Goal: Navigation & Orientation: Understand site structure

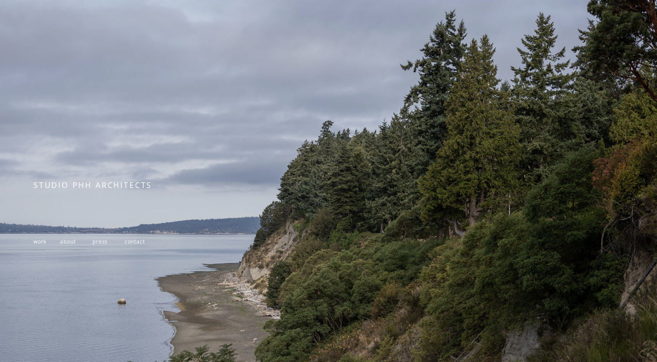
click at [43, 244] on span "work" at bounding box center [39, 241] width 13 height 7
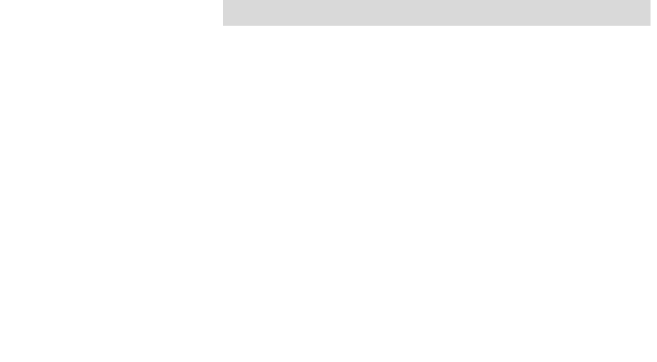
scroll to position [912, 0]
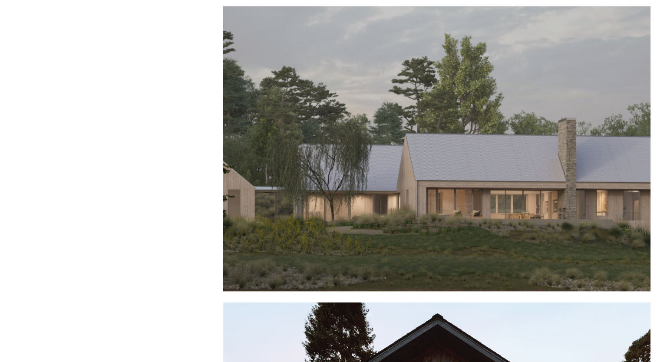
click at [327, 159] on div at bounding box center [436, 149] width 427 height 286
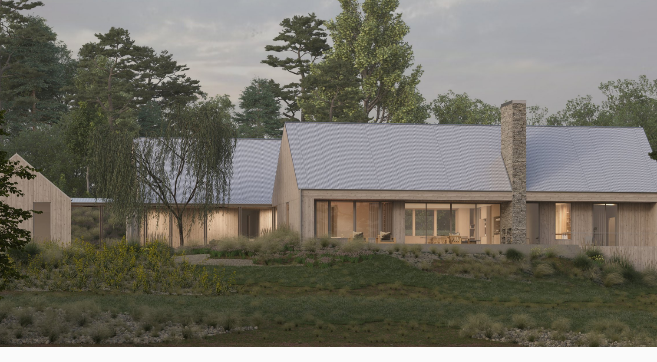
click at [438, 151] on div at bounding box center [328, 144] width 657 height 405
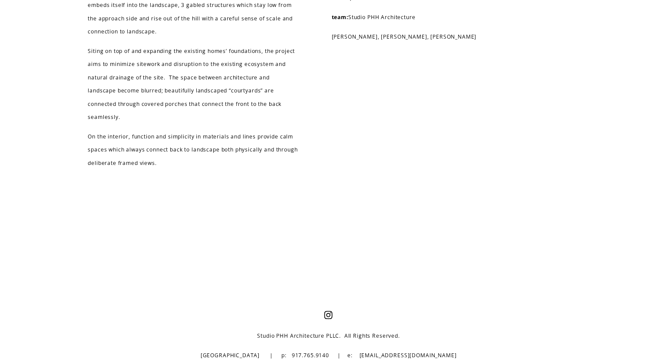
scroll to position [2020, 0]
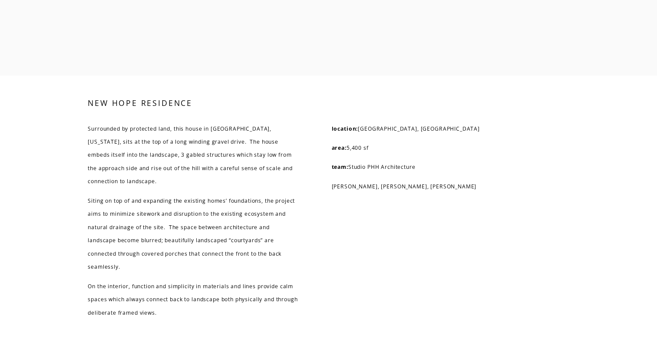
drag, startPoint x: 218, startPoint y: 269, endPoint x: 215, endPoint y: 288, distance: 18.9
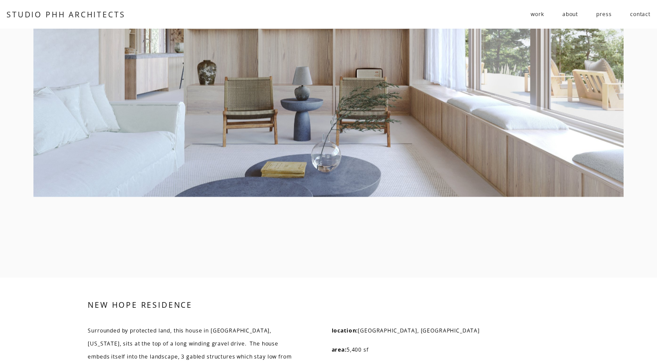
drag, startPoint x: 215, startPoint y: 285, endPoint x: 202, endPoint y: 171, distance: 114.6
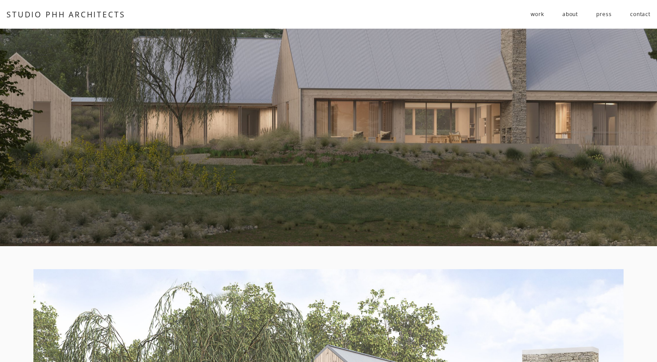
scroll to position [0, 0]
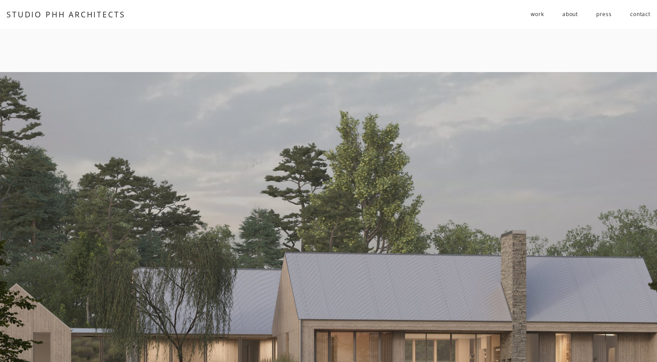
drag, startPoint x: 228, startPoint y: 254, endPoint x: 223, endPoint y: -8, distance: 262.0
click at [0, 0] on span "public" at bounding box center [0, 0] width 0 height 0
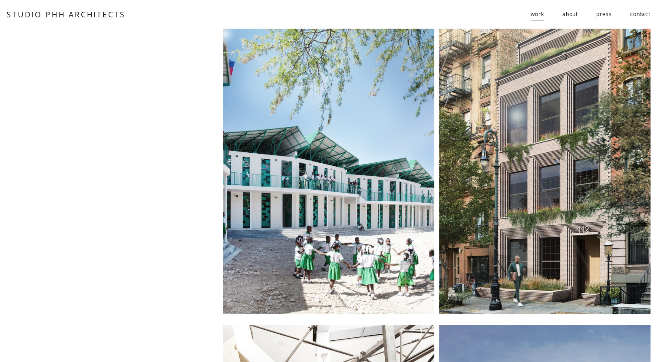
click at [0, 0] on span "residential" at bounding box center [0, 0] width 0 height 0
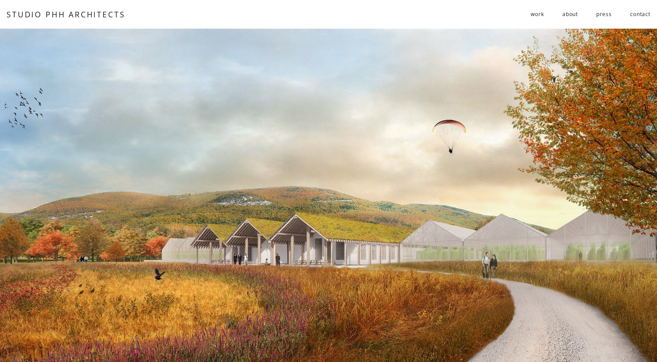
click at [606, 205] on div at bounding box center [328, 221] width 657 height 384
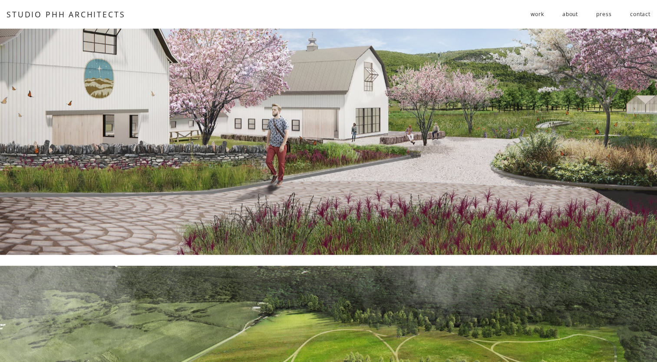
scroll to position [1074, 0]
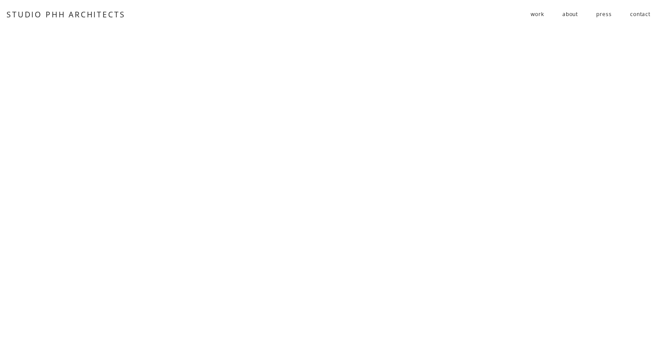
scroll to position [1973, 0]
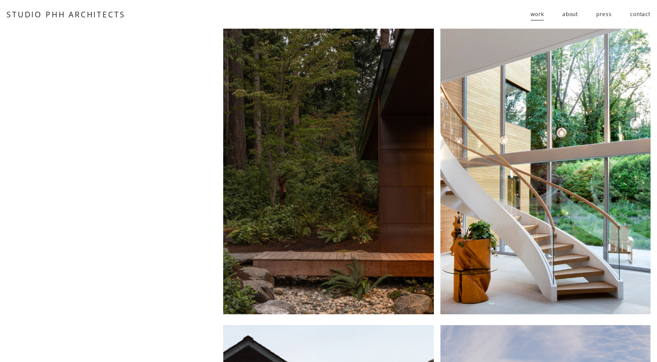
click at [0, 0] on span "follies" at bounding box center [0, 0] width 0 height 0
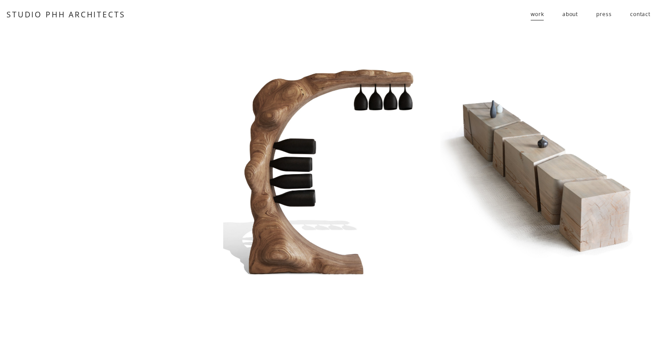
click at [563, 17] on link "about" at bounding box center [571, 14] width 16 height 14
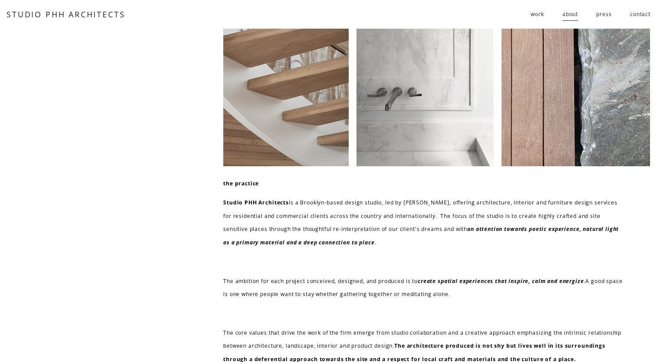
click at [0, 0] on div "residential public follies" at bounding box center [0, 0] width 0 height 0
click at [0, 0] on span "residential" at bounding box center [0, 0] width 0 height 0
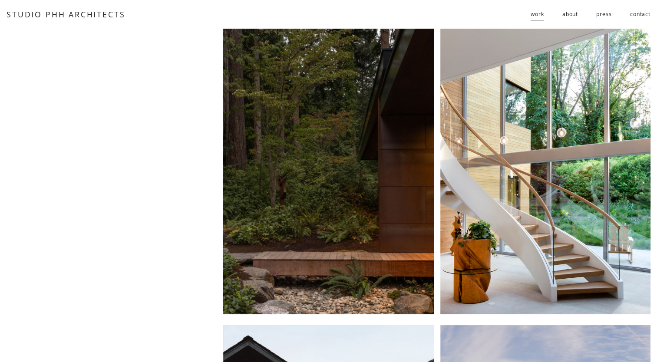
click at [419, 156] on div at bounding box center [328, 172] width 210 height 286
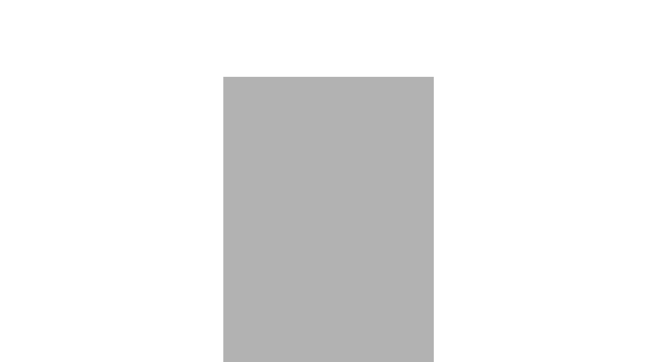
scroll to position [2889, 0]
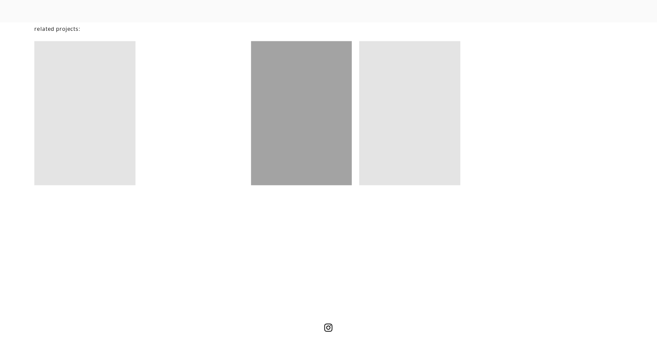
scroll to position [5691, 0]
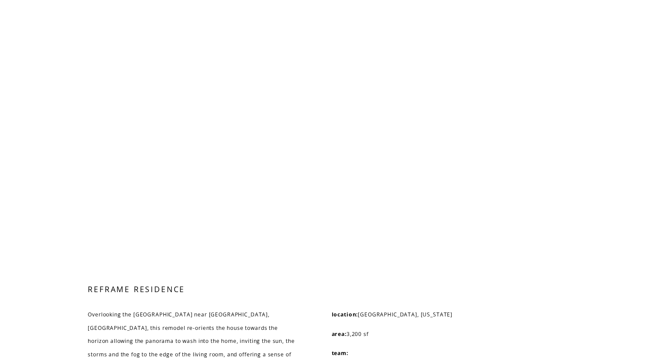
scroll to position [4778, 0]
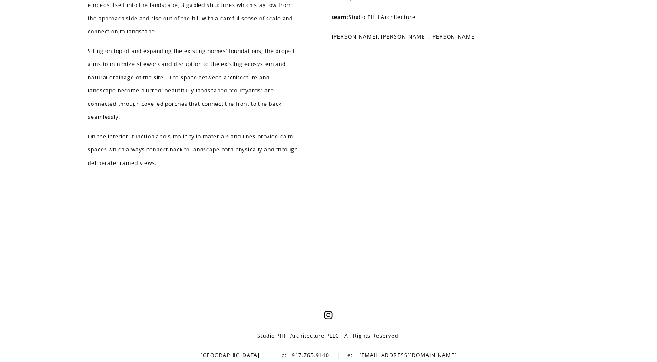
scroll to position [2194, 0]
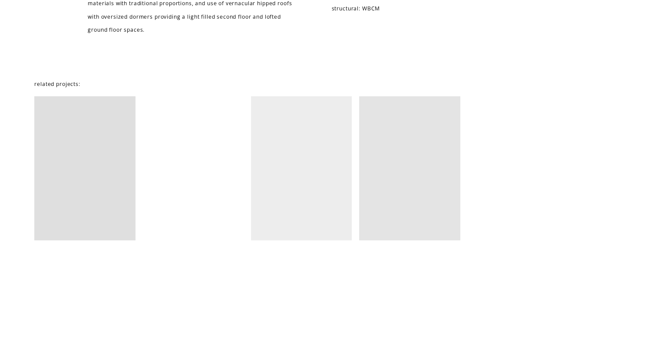
scroll to position [2346, 0]
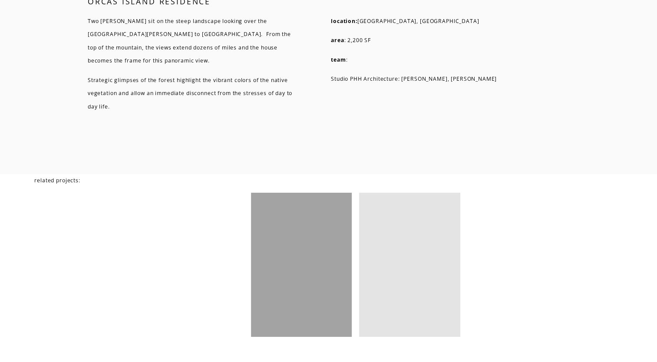
scroll to position [3354, 0]
